Goal: Task Accomplishment & Management: Manage account settings

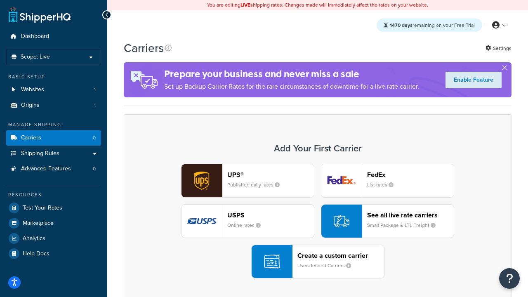
click at [317, 221] on div "UPS® Published daily rates FedEx List rates USPS Online rates See all live rate…" at bounding box center [317, 221] width 370 height 115
click at [410, 174] on header "FedEx" at bounding box center [410, 175] width 87 height 8
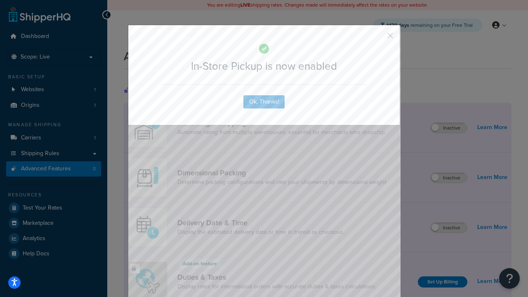
scroll to position [267, 0]
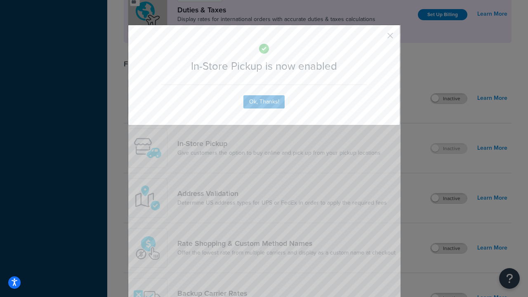
click at [378, 38] on button "button" at bounding box center [378, 39] width 2 height 2
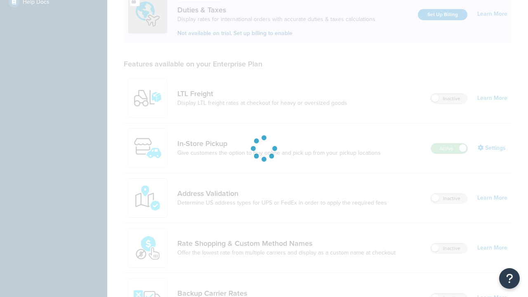
scroll to position [251, 0]
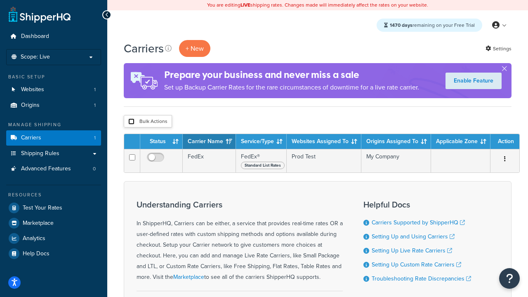
click at [131, 122] on input "checkbox" at bounding box center [131, 121] width 6 height 6
checkbox input "true"
click at [0, 0] on button "Delete" at bounding box center [0, 0] width 0 height 0
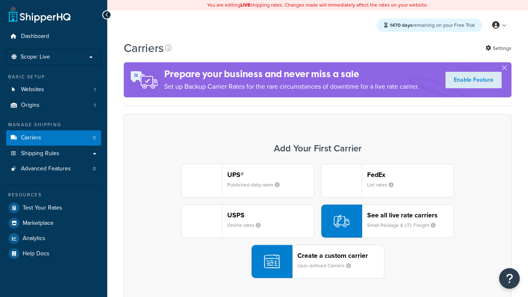
click at [317, 221] on div "UPS® Published daily rates FedEx List rates USPS Online rates See all live rate…" at bounding box center [317, 221] width 370 height 115
click at [410, 174] on header "FedEx" at bounding box center [410, 175] width 87 height 8
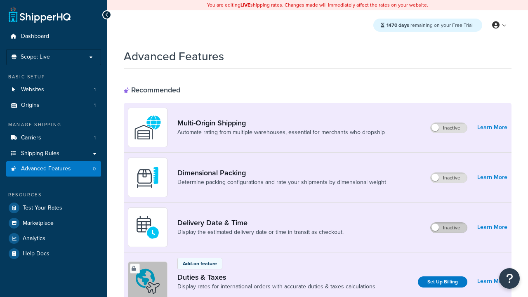
click at [449, 228] on label "Inactive" at bounding box center [448, 228] width 36 height 10
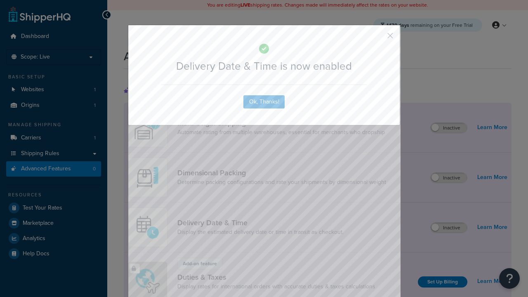
click at [378, 38] on button "button" at bounding box center [378, 39] width 2 height 2
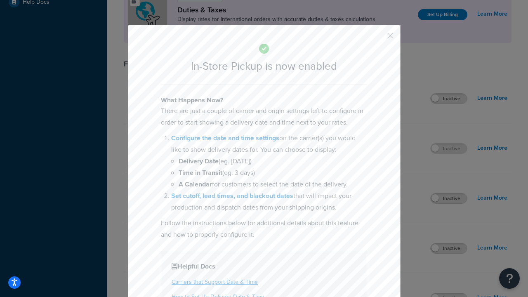
scroll to position [283, 0]
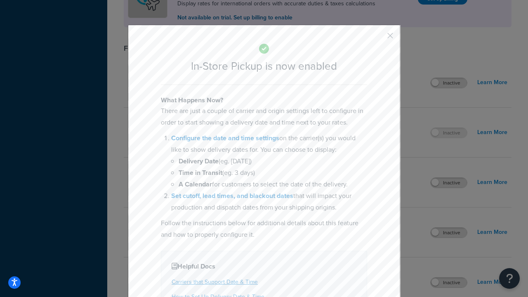
click at [378, 38] on button "button" at bounding box center [378, 39] width 2 height 2
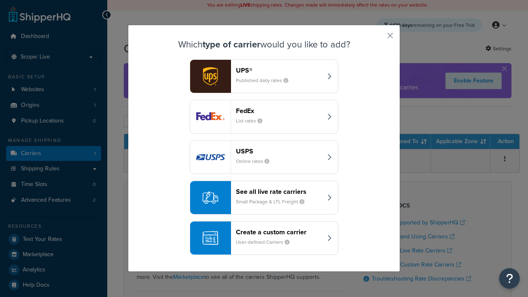
click at [264, 238] on div "Create a custom carrier User-defined Carriers" at bounding box center [279, 238] width 86 height 20
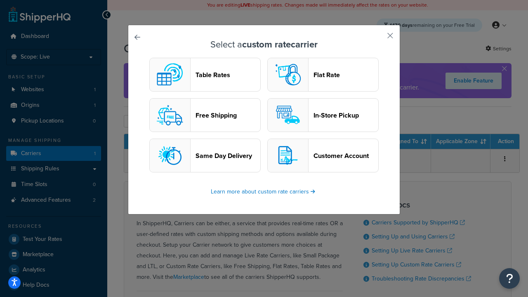
click at [323, 115] on header "In-Store Pickup" at bounding box center [345, 115] width 65 height 8
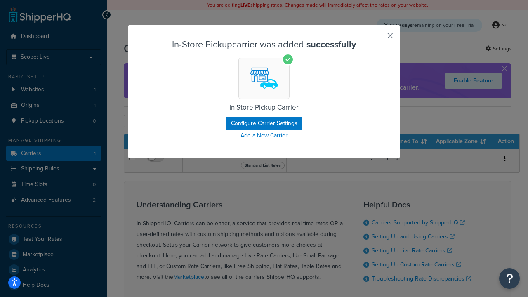
click at [378, 38] on button "button" at bounding box center [378, 39] width 2 height 2
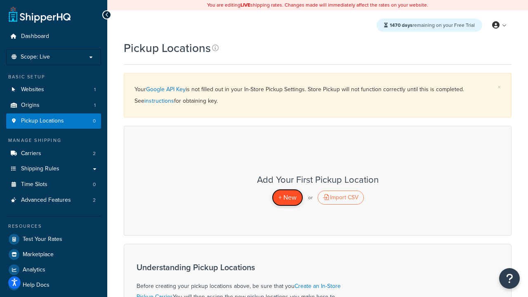
click at [287, 197] on span "+ New" at bounding box center [287, 197] width 18 height 9
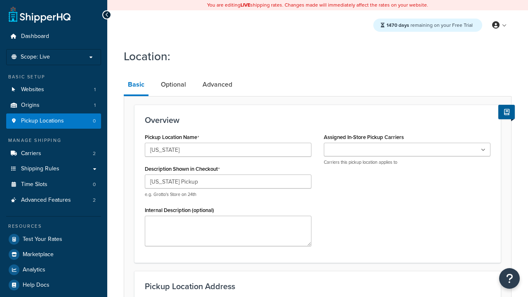
type input "[US_STATE] Pickup"
click at [407, 150] on ul at bounding box center [407, 150] width 167 height 14
type input "[STREET_ADDRESS][PERSON_NAME]"
type input "Suite B"
type input "Irvine"
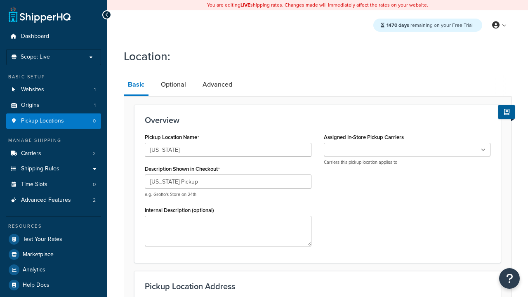
select select "5"
type input "Irvine"
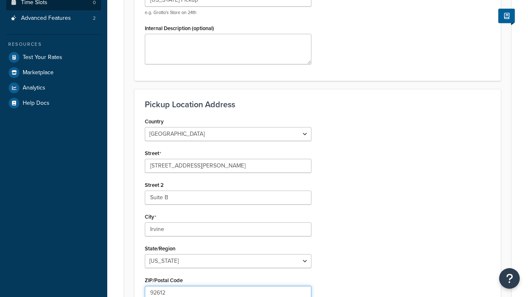
type input "92612"
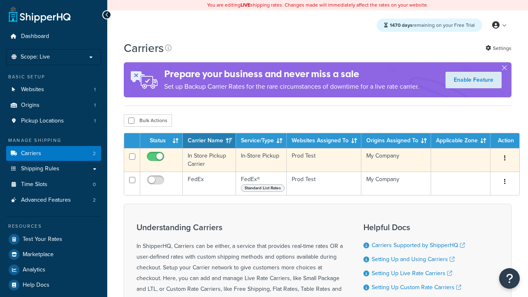
click at [505, 159] on icon "button" at bounding box center [505, 158] width 2 height 6
click at [0, 0] on link "Delete" at bounding box center [0, 0] width 0 height 0
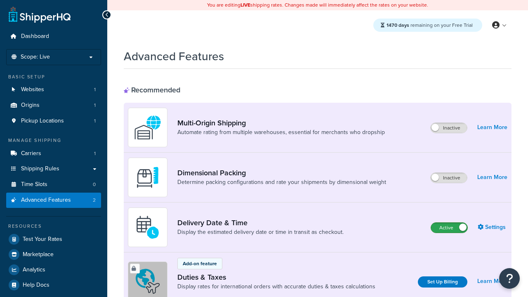
click at [449, 228] on label "Active" at bounding box center [449, 228] width 36 height 10
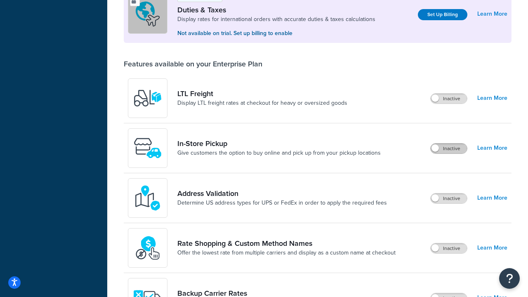
scroll to position [251, 0]
